Goal: Transaction & Acquisition: Purchase product/service

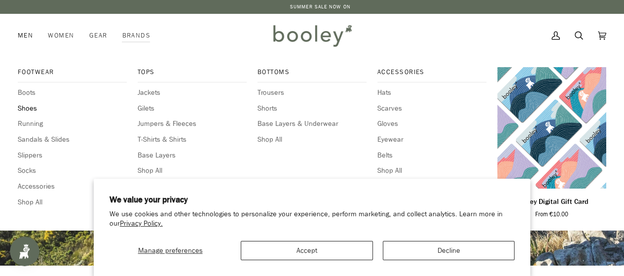
click at [23, 109] on span "Shoes" at bounding box center [72, 108] width 109 height 11
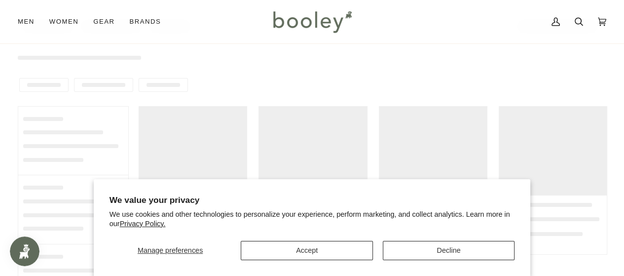
scroll to position [121, 0]
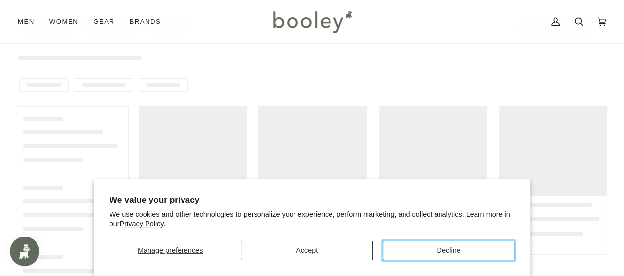
click at [445, 250] on button "Decline" at bounding box center [449, 250] width 132 height 19
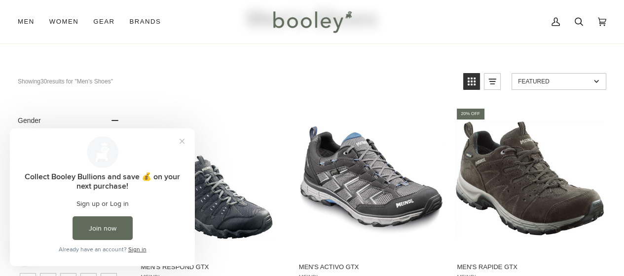
scroll to position [0, 0]
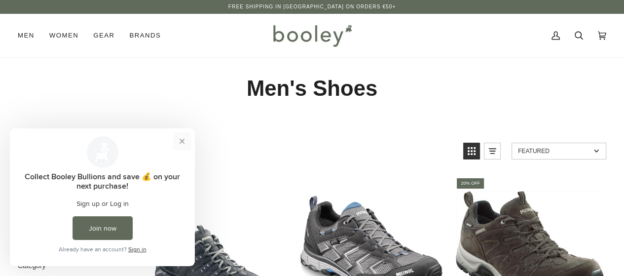
click at [180, 141] on button "Close prompt" at bounding box center [182, 141] width 18 height 18
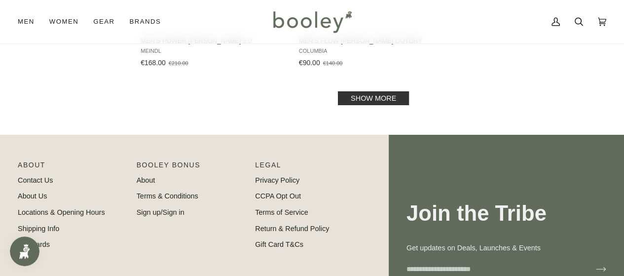
scroll to position [1517, 0]
click at [368, 103] on link "Show more" at bounding box center [373, 99] width 71 height 14
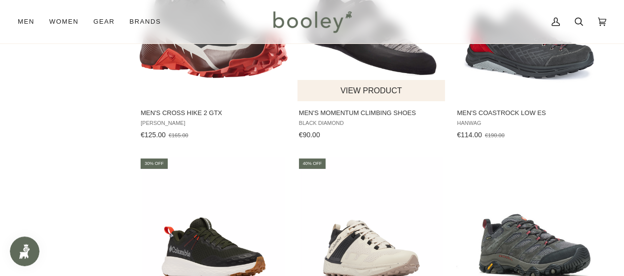
scroll to position [1637, 0]
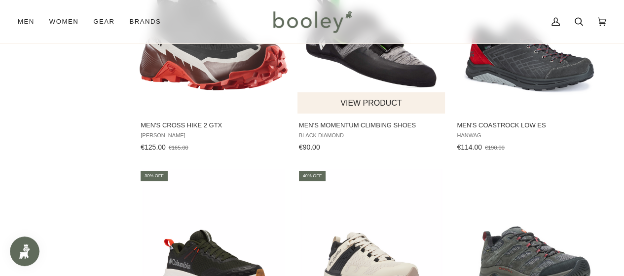
click at [354, 113] on button "View product" at bounding box center [370, 102] width 147 height 21
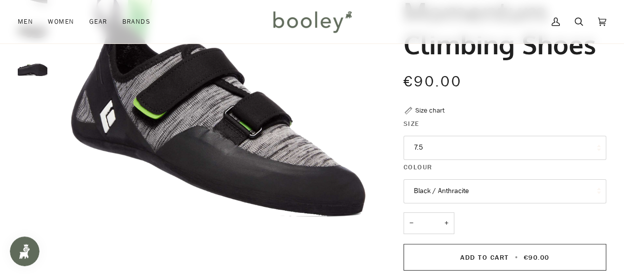
scroll to position [127, 0]
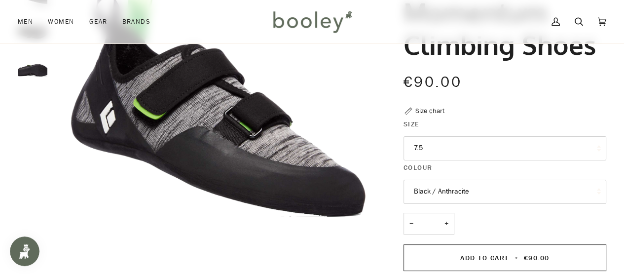
click at [441, 142] on button "7.5" at bounding box center [504, 148] width 203 height 24
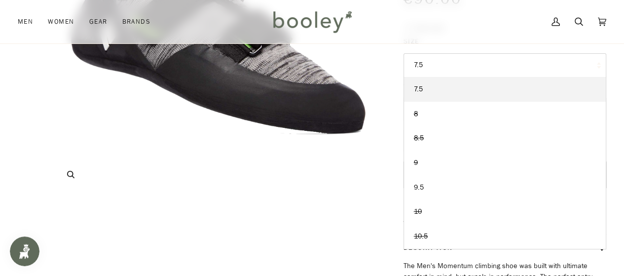
scroll to position [0, 0]
